Goal: Check status: Check status

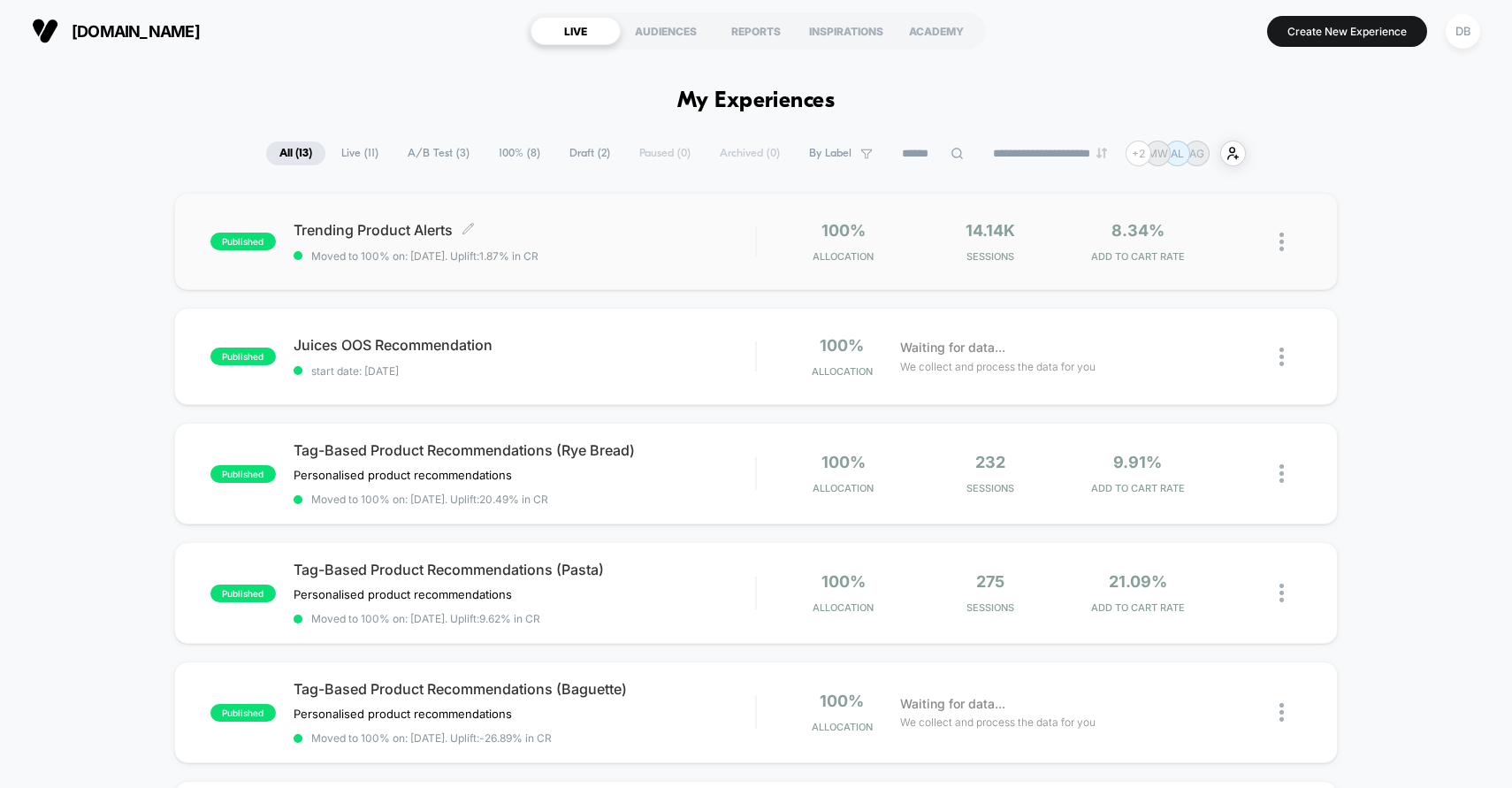
click at [662, 256] on span "Moved to 100% on: [DATE] . Uplift: 1.87% in CR" at bounding box center [525, 256] width 463 height 13
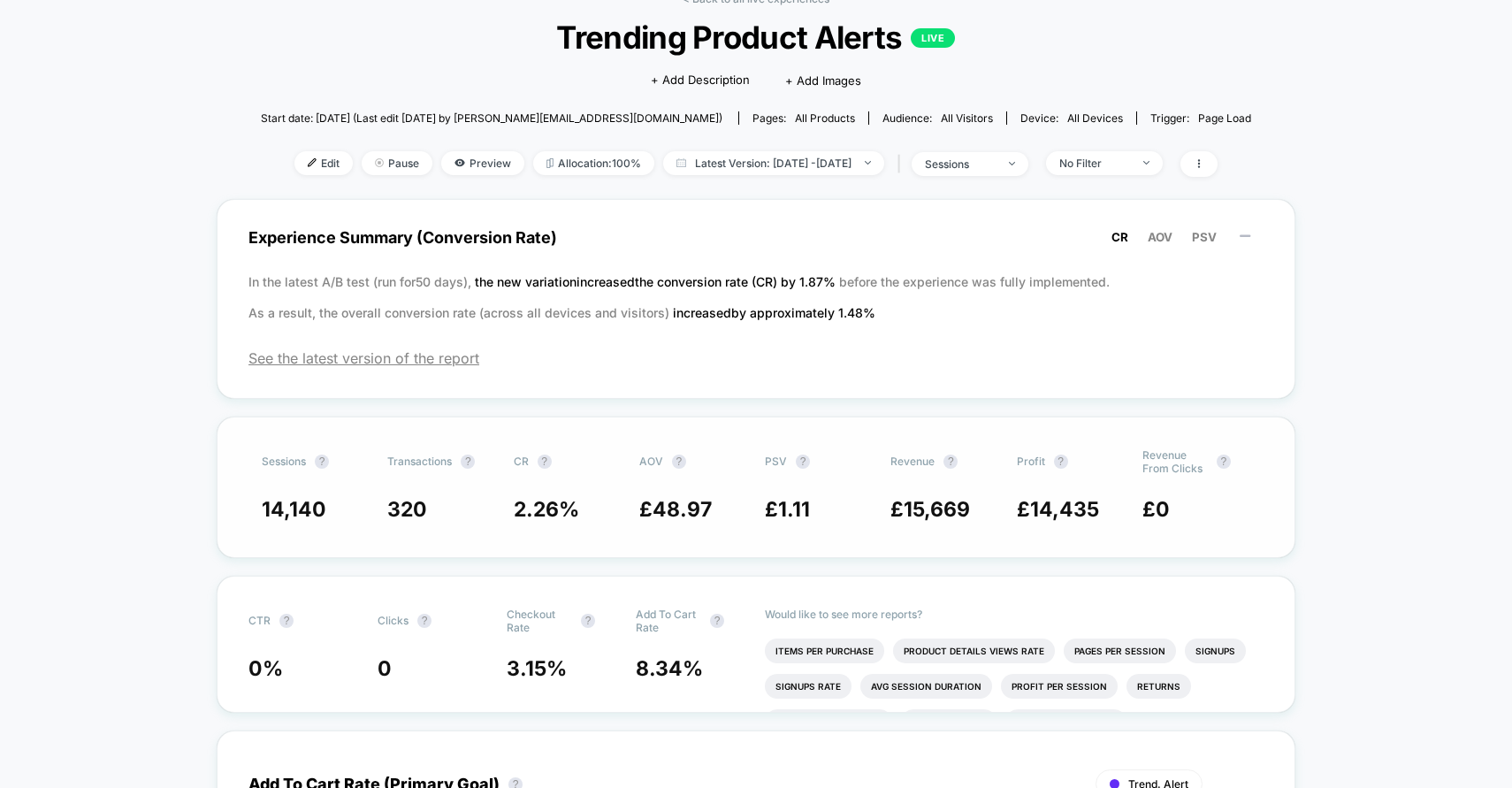
scroll to position [102, 0]
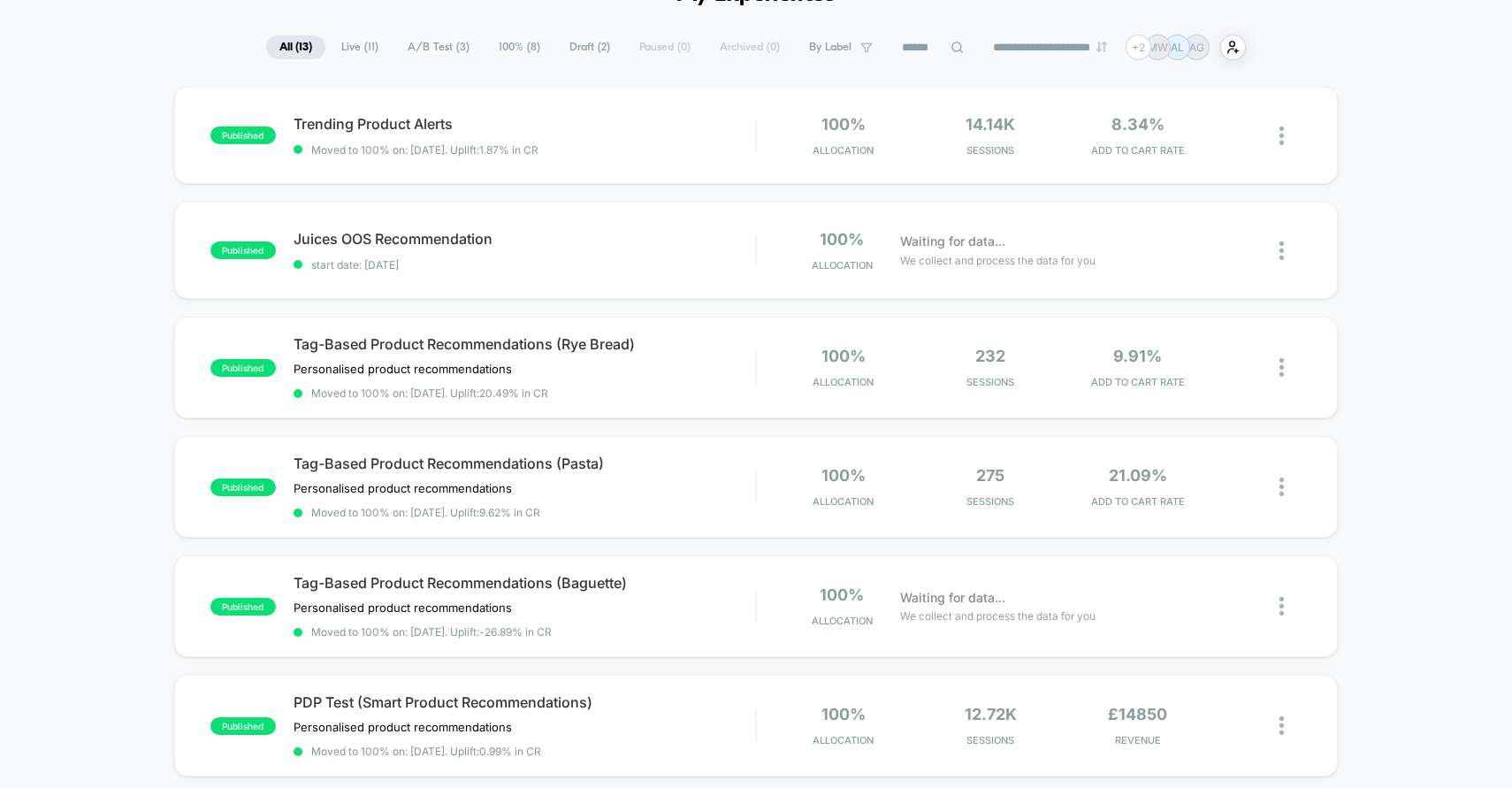
scroll to position [112, 0]
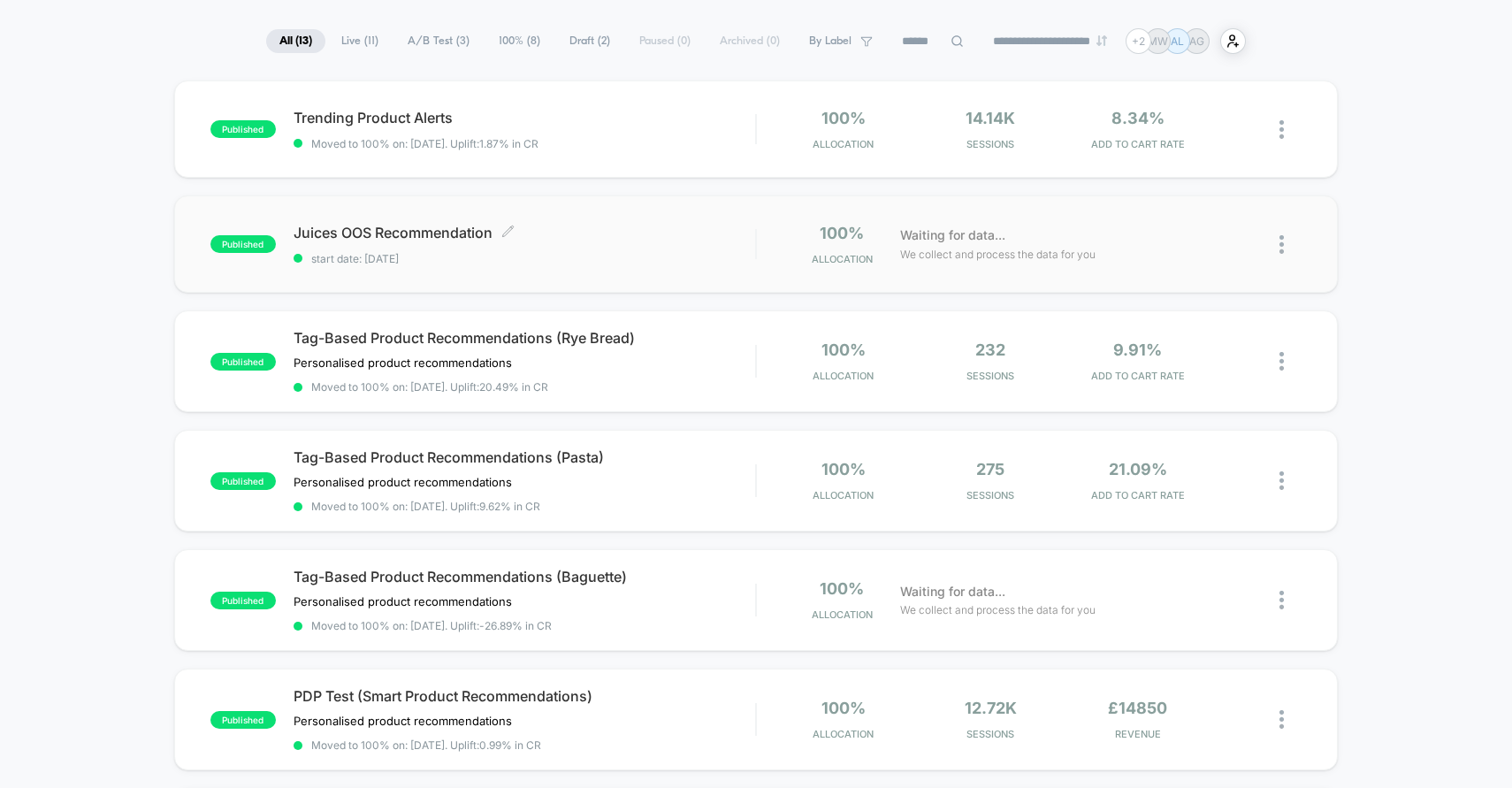
click at [564, 260] on span "start date: [DATE]" at bounding box center [525, 259] width 463 height 13
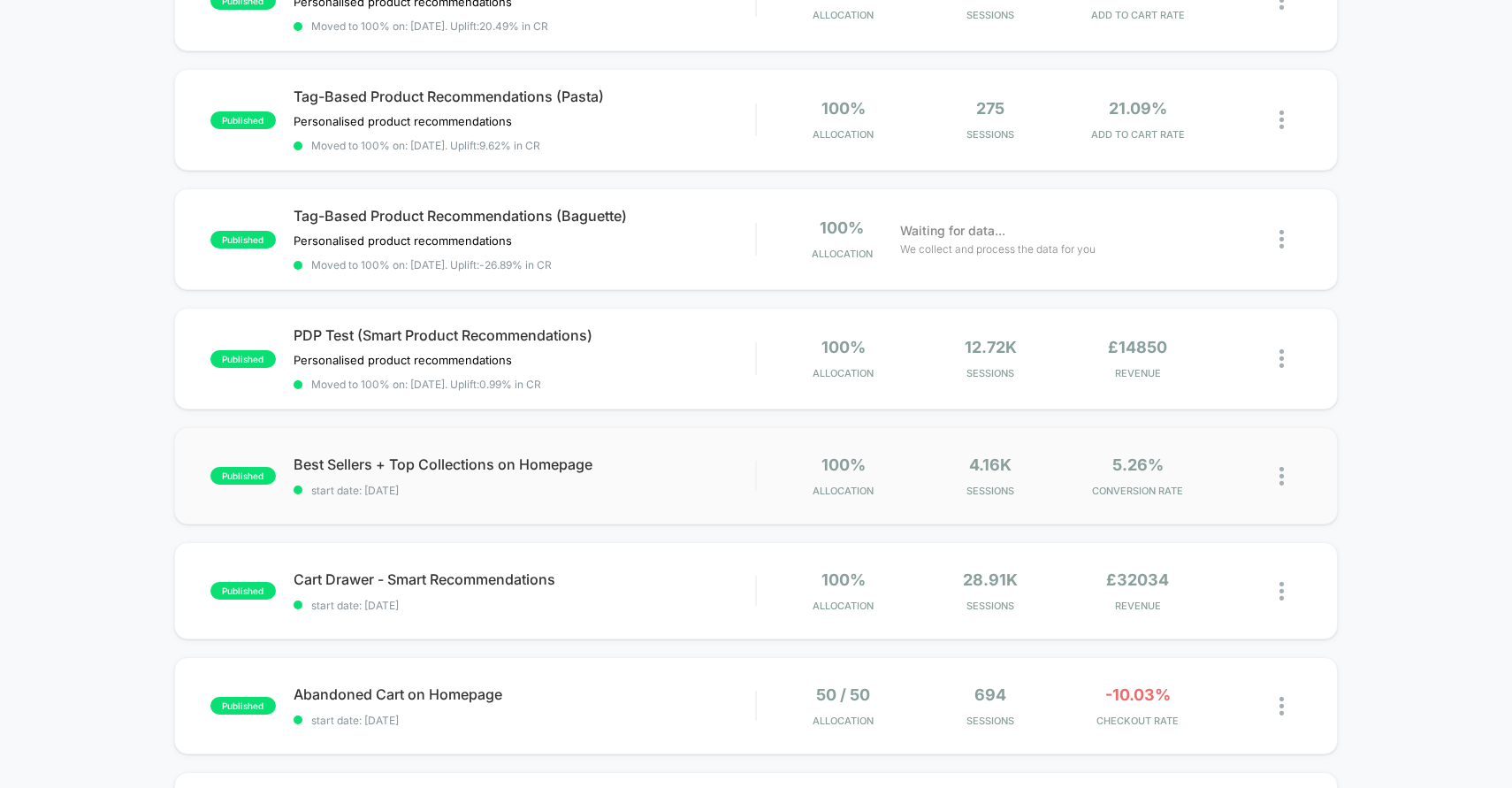
scroll to position [446, 0]
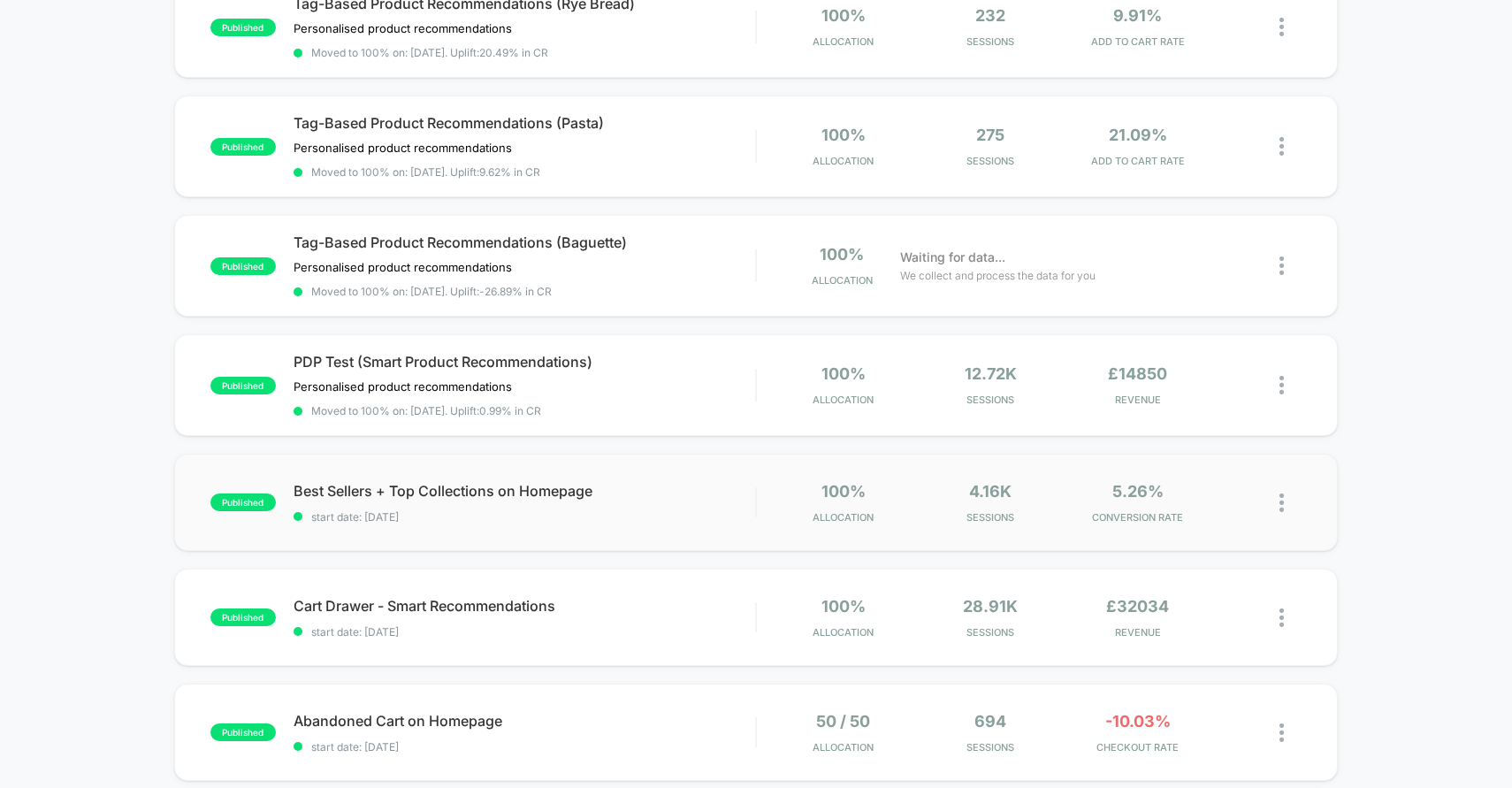
click at [672, 522] on div "published Best Sellers + Top Collections on Homepage start date: [DATE] 100% Al…" at bounding box center [756, 502] width 1164 height 97
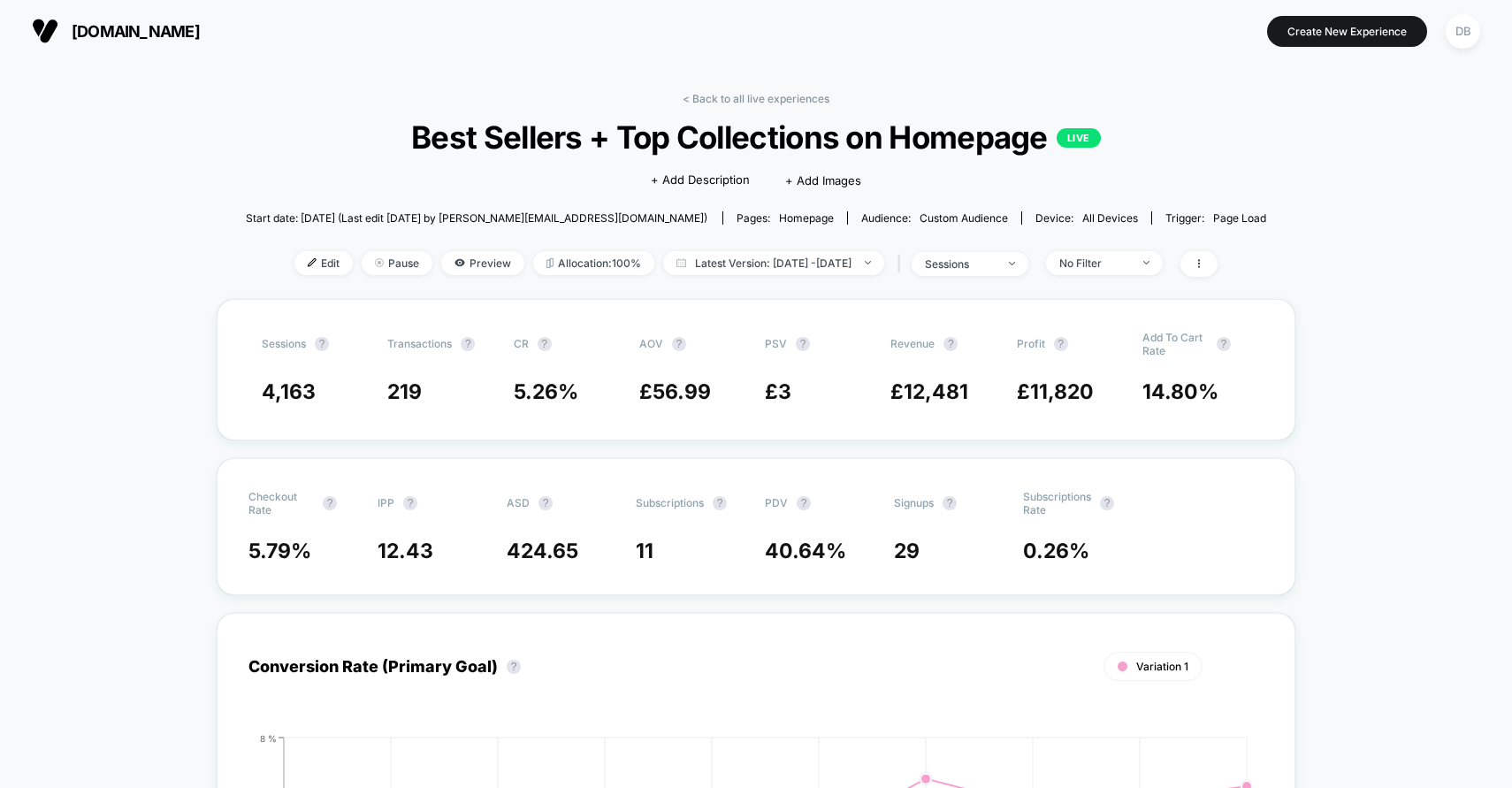
click at [731, 107] on div "< Back to all live experiences Best Sellers + Top Collections on Homepage LIVE …" at bounding box center [756, 196] width 1021 height 207
click at [720, 101] on link "< Back to all live experiences" at bounding box center [756, 99] width 147 height 13
